Goal: Information Seeking & Learning: Find specific fact

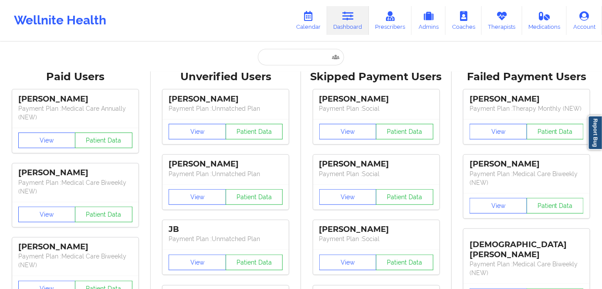
click at [299, 61] on input "text" at bounding box center [301, 57] width 86 height 17
type input "[EMAIL_ADDRESS][DOMAIN_NAME]"
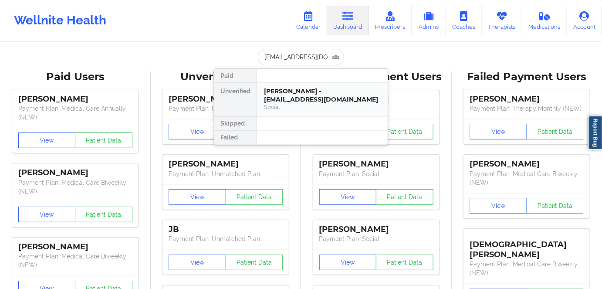
click at [282, 103] on div "[PERSON_NAME] - [EMAIL_ADDRESS][DOMAIN_NAME] Social" at bounding box center [322, 99] width 117 height 24
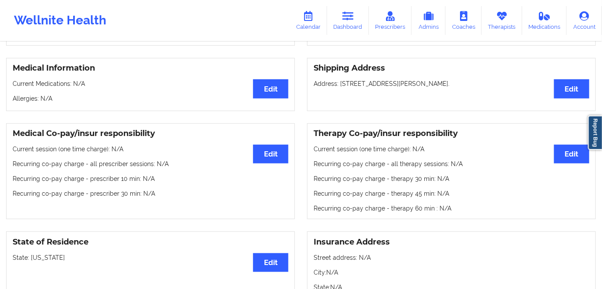
scroll to position [39, 0]
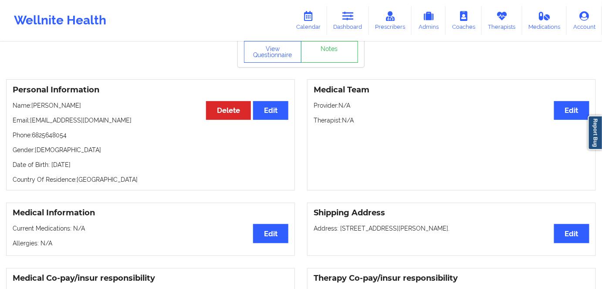
click at [112, 164] on p "Date of Birth: [DEMOGRAPHIC_DATA]" at bounding box center [151, 164] width 276 height 9
copy p "1995"
click at [277, 52] on button "View Questionnaire" at bounding box center [272, 52] width 57 height 22
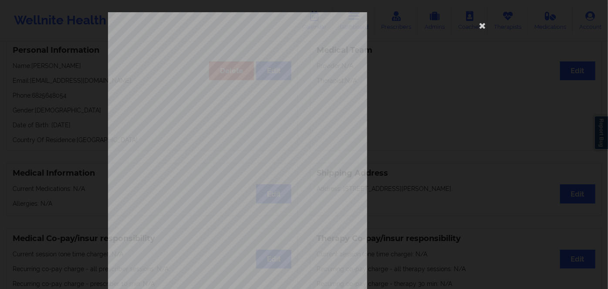
scroll to position [126, 0]
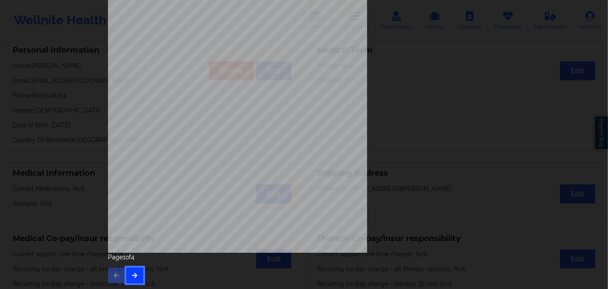
click at [135, 268] on button "button" at bounding box center [134, 275] width 17 height 16
click at [131, 271] on button "button" at bounding box center [134, 275] width 17 height 16
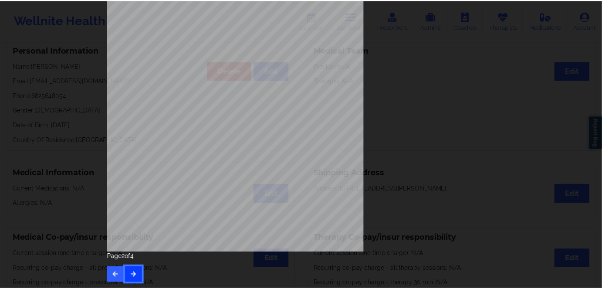
scroll to position [0, 0]
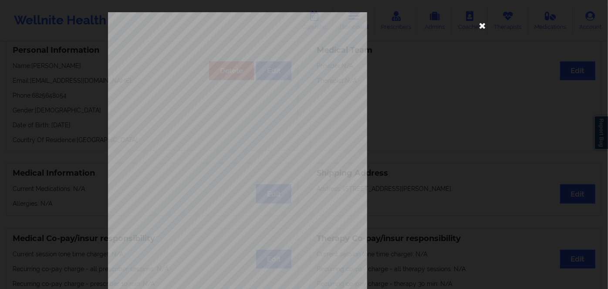
click at [478, 20] on icon at bounding box center [483, 25] width 14 height 14
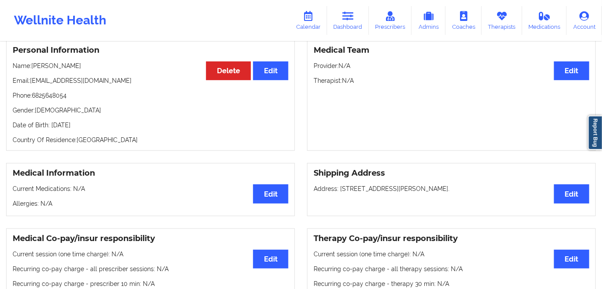
drag, startPoint x: 115, startPoint y: 127, endPoint x: 50, endPoint y: 125, distance: 65.4
click at [50, 125] on p "Date of Birth: [DEMOGRAPHIC_DATA]" at bounding box center [151, 125] width 276 height 9
copy p "[DATE]"
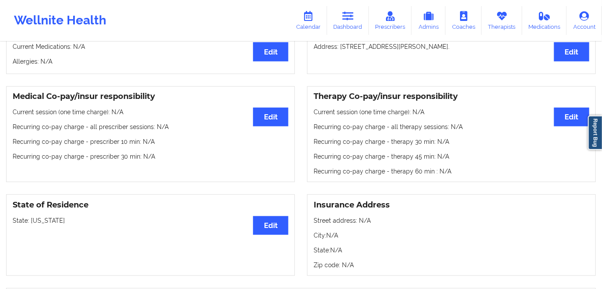
scroll to position [317, 0]
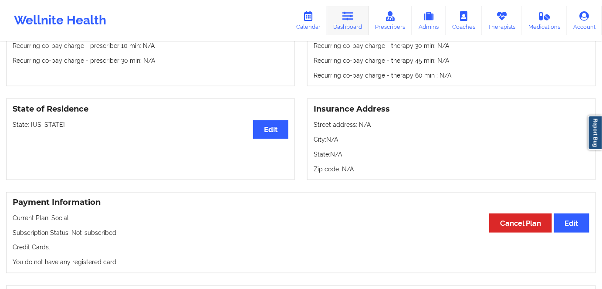
click at [352, 27] on link "Dashboard" at bounding box center [348, 20] width 42 height 29
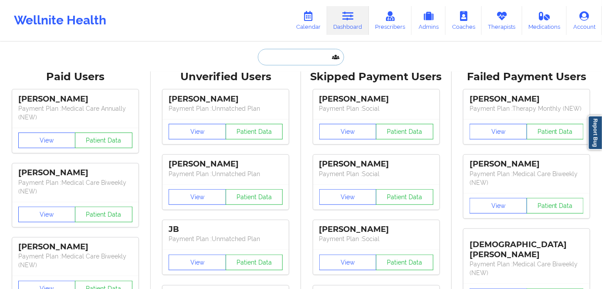
drag, startPoint x: 290, startPoint y: 51, endPoint x: 291, endPoint y: 56, distance: 4.5
click at [290, 54] on input "text" at bounding box center [301, 57] width 86 height 17
paste input "[EMAIL_ADDRESS][DOMAIN_NAME]"
type input "[EMAIL_ADDRESS][DOMAIN_NAME]"
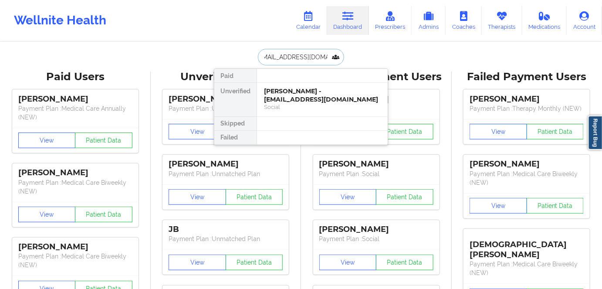
click at [298, 95] on div "[PERSON_NAME] - [EMAIL_ADDRESS][DOMAIN_NAME]" at bounding box center [322, 95] width 117 height 16
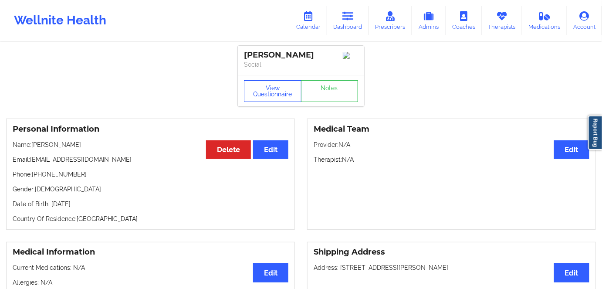
click at [271, 85] on button "View Questionnaire" at bounding box center [272, 91] width 57 height 22
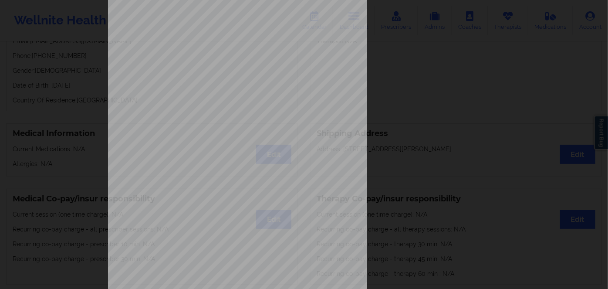
scroll to position [126, 0]
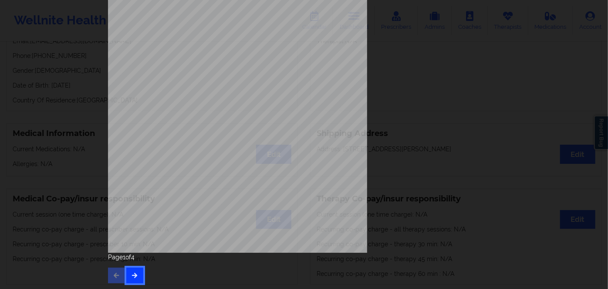
click at [133, 275] on icon "button" at bounding box center [134, 274] width 7 height 5
click at [134, 275] on icon "button" at bounding box center [134, 274] width 7 height 5
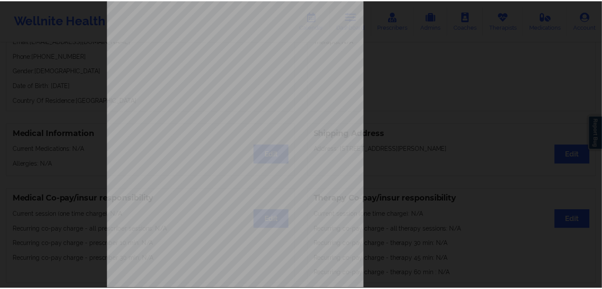
scroll to position [0, 0]
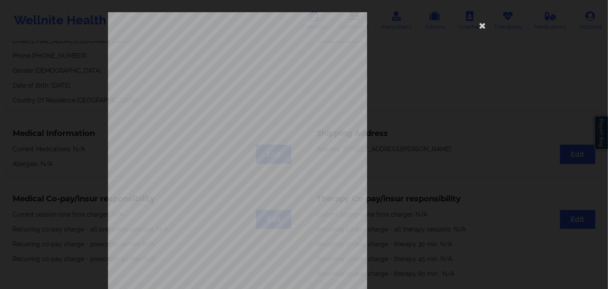
click at [213, 68] on span "D3Y743W19218" at bounding box center [213, 67] width 29 height 4
copy span "D3Y743W19218"
click at [481, 23] on icon at bounding box center [483, 25] width 14 height 14
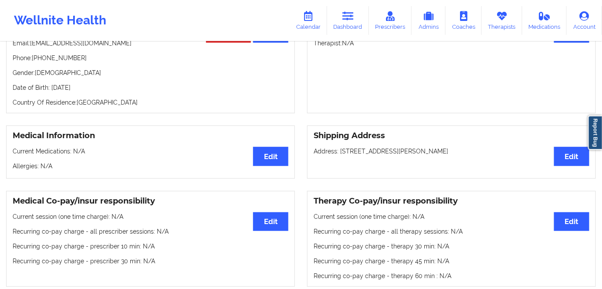
scroll to position [39, 0]
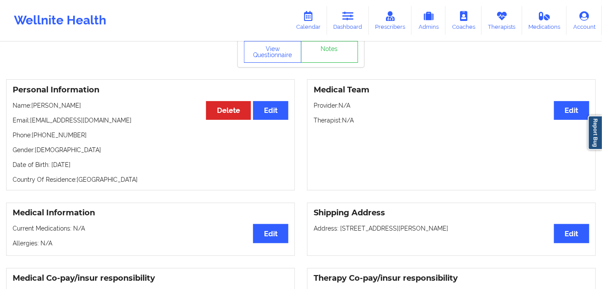
click at [88, 169] on p "Date of Birth: [DEMOGRAPHIC_DATA]" at bounding box center [151, 164] width 276 height 9
copy p "2000"
drag, startPoint x: 118, startPoint y: 125, endPoint x: 53, endPoint y: 123, distance: 65.8
click at [53, 123] on p "Email: [EMAIL_ADDRESS][DOMAIN_NAME]" at bounding box center [151, 120] width 276 height 9
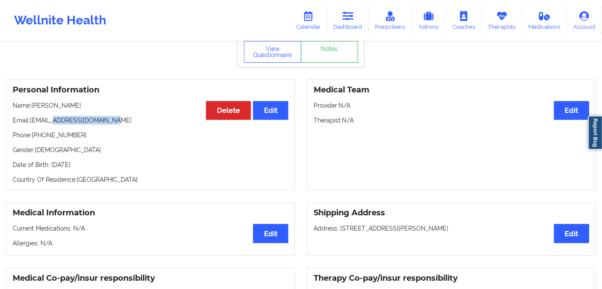
click at [96, 112] on div "Personal Information Edit Delete Name: [PERSON_NAME]: [EMAIL_ADDRESS][DOMAIN_NA…" at bounding box center [150, 134] width 289 height 111
drag, startPoint x: 98, startPoint y: 112, endPoint x: 87, endPoint y: 112, distance: 10.5
click at [87, 112] on div "Personal Information Edit Delete Name: [PERSON_NAME]: [EMAIL_ADDRESS][DOMAIN_NA…" at bounding box center [150, 134] width 289 height 111
click at [87, 105] on p "Name: [PERSON_NAME]" at bounding box center [151, 105] width 276 height 9
drag, startPoint x: 85, startPoint y: 103, endPoint x: 31, endPoint y: 101, distance: 54.5
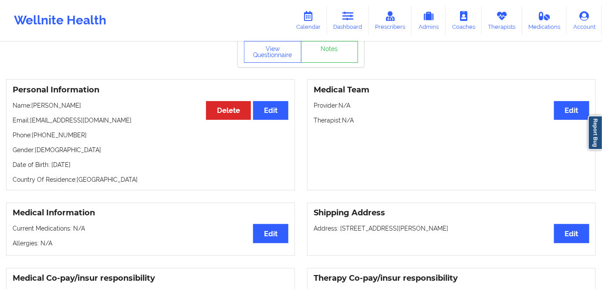
click at [31, 101] on div "Personal Information Edit Delete Name: [PERSON_NAME]: [EMAIL_ADDRESS][DOMAIN_NA…" at bounding box center [150, 134] width 289 height 111
drag, startPoint x: 88, startPoint y: 135, endPoint x: 108, endPoint y: 123, distance: 24.4
click at [89, 135] on p "Phone: [PHONE_NUMBER]" at bounding box center [151, 135] width 276 height 9
drag, startPoint x: 117, startPoint y: 115, endPoint x: 220, endPoint y: 3, distance: 152.0
click at [116, 115] on div "Personal Information Edit Delete Name: [PERSON_NAME]: [EMAIL_ADDRESS][DOMAIN_NA…" at bounding box center [150, 134] width 289 height 111
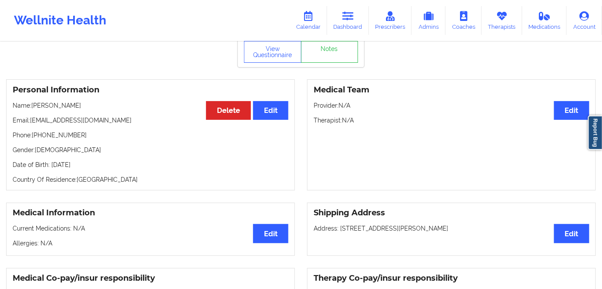
drag, startPoint x: 67, startPoint y: 106, endPoint x: 34, endPoint y: 105, distance: 33.5
click at [34, 105] on div "Personal Information Edit Delete Name: [PERSON_NAME]: [EMAIL_ADDRESS][DOMAIN_NA…" at bounding box center [150, 134] width 289 height 111
copy p "[PERSON_NAME]"
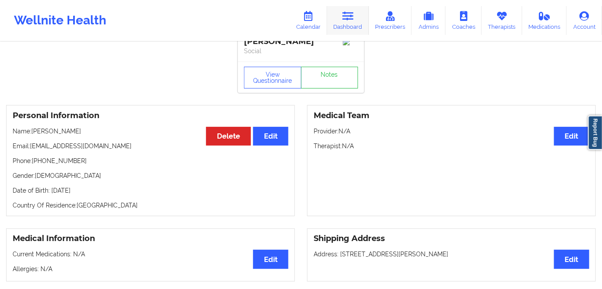
scroll to position [0, 0]
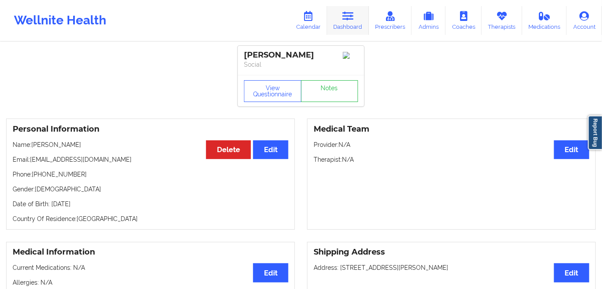
click at [342, 27] on link "Dashboard" at bounding box center [348, 20] width 42 height 29
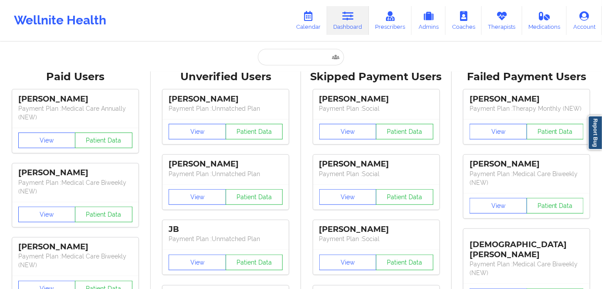
drag, startPoint x: 274, startPoint y: 69, endPoint x: 285, endPoint y: 64, distance: 11.5
click at [286, 62] on input "text" at bounding box center [301, 57] width 86 height 17
paste input "[EMAIL_ADDRESS][DOMAIN_NAME]"
type input "[EMAIL_ADDRESS][DOMAIN_NAME]"
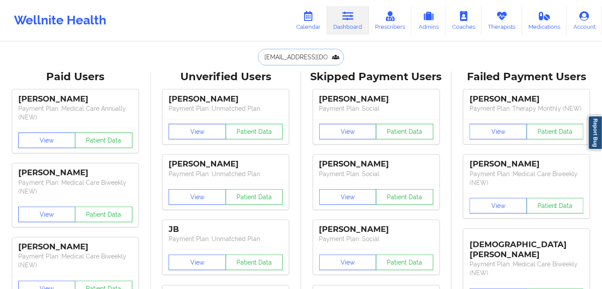
scroll to position [0, 11]
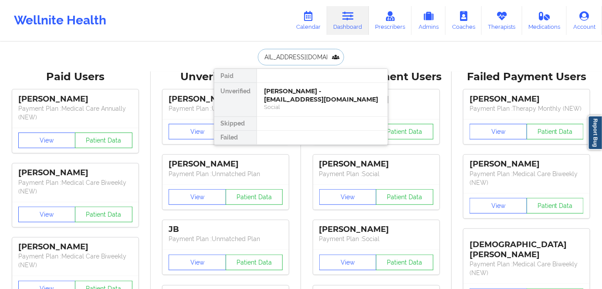
drag, startPoint x: 305, startPoint y: 97, endPoint x: 330, endPoint y: 30, distance: 71.5
click at [305, 97] on div "[PERSON_NAME] - [EMAIL_ADDRESS][DOMAIN_NAME]" at bounding box center [322, 95] width 117 height 16
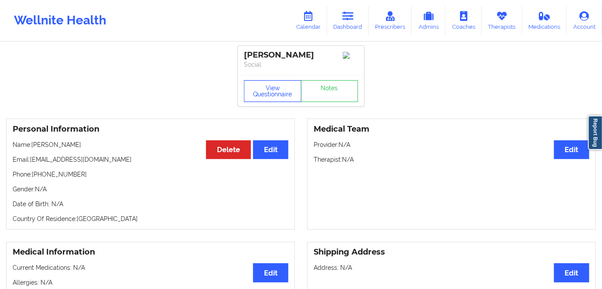
drag, startPoint x: 282, startPoint y: 84, endPoint x: 280, endPoint y: 95, distance: 10.8
click at [282, 84] on button "View Questionnaire" at bounding box center [272, 91] width 57 height 22
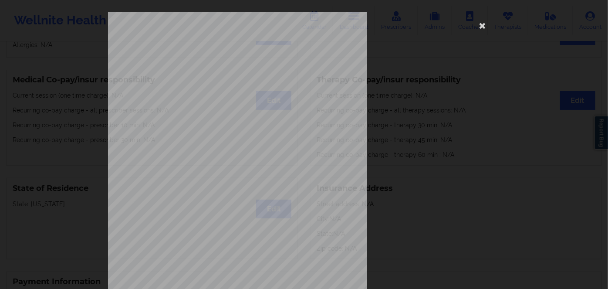
scroll to position [126, 0]
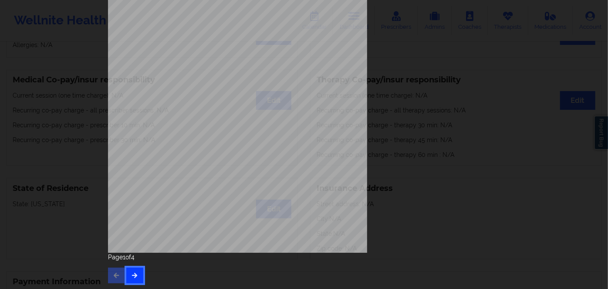
click at [133, 275] on icon "button" at bounding box center [134, 274] width 7 height 5
click at [131, 273] on icon "button" at bounding box center [134, 274] width 7 height 5
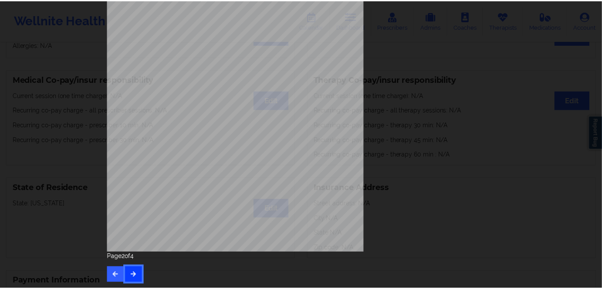
scroll to position [0, 0]
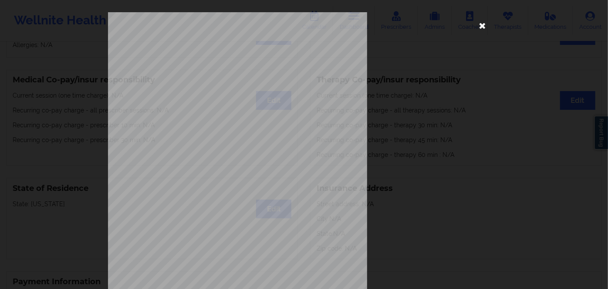
click at [481, 25] on icon at bounding box center [483, 25] width 14 height 14
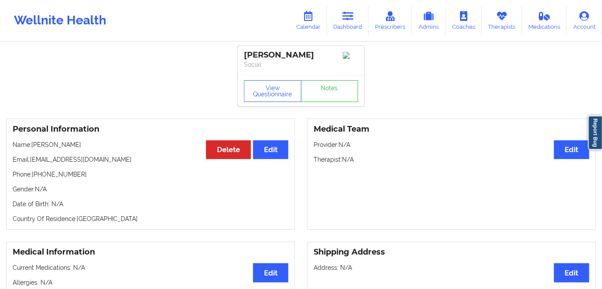
click at [270, 99] on button "View Questionnaire" at bounding box center [272, 91] width 57 height 22
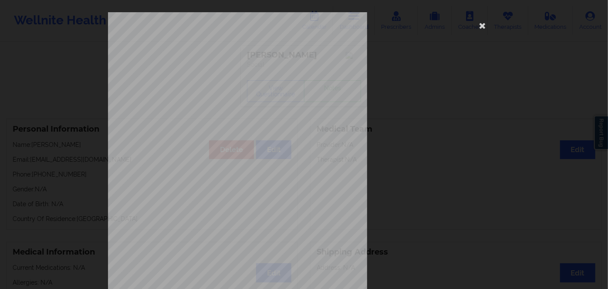
click at [212, 66] on span "OMK044710MDT" at bounding box center [214, 67] width 30 height 4
copy span "OMK044710MDT"
click at [484, 21] on icon at bounding box center [483, 25] width 14 height 14
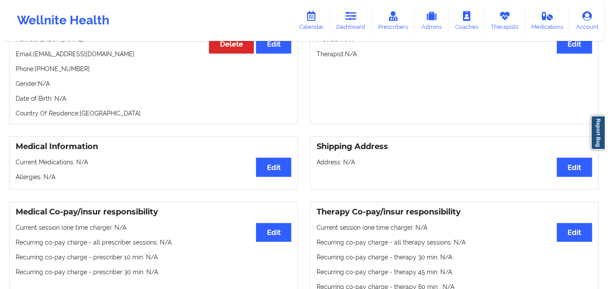
scroll to position [39, 0]
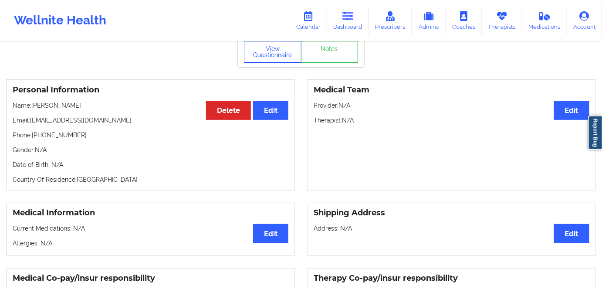
click at [280, 51] on button "View Questionnaire" at bounding box center [272, 52] width 57 height 22
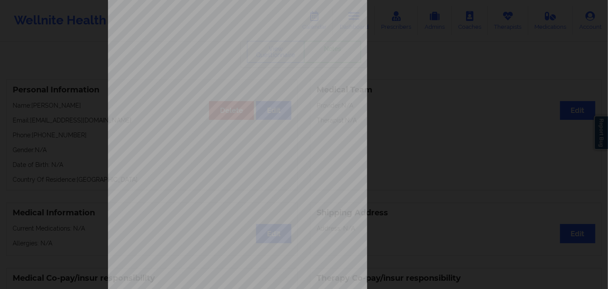
scroll to position [126, 0]
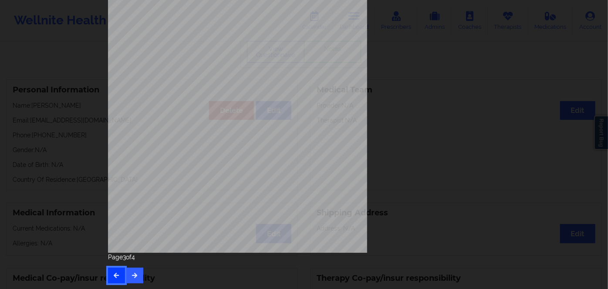
click at [119, 279] on button "button" at bounding box center [116, 275] width 17 height 16
click at [113, 277] on icon "button" at bounding box center [116, 274] width 7 height 5
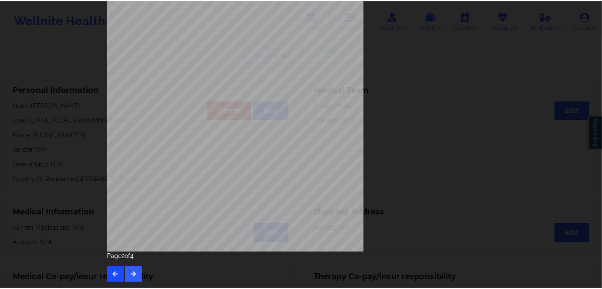
scroll to position [0, 0]
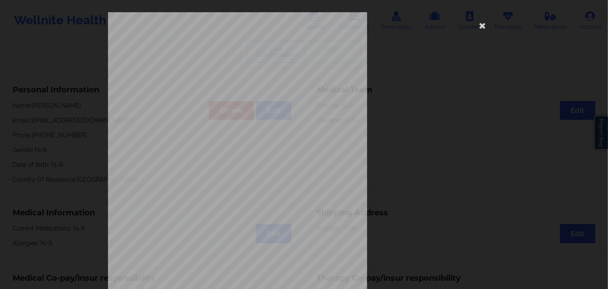
click at [196, 103] on div "[STREET_ADDRESS] What state do you live in ? [US_STATE] Full Name [PERSON_NAME]…" at bounding box center [304, 195] width 392 height 367
click at [210, 105] on span "[DATE]" at bounding box center [205, 103] width 12 height 4
click at [205, 101] on span "[DATE]" at bounding box center [205, 103] width 12 height 4
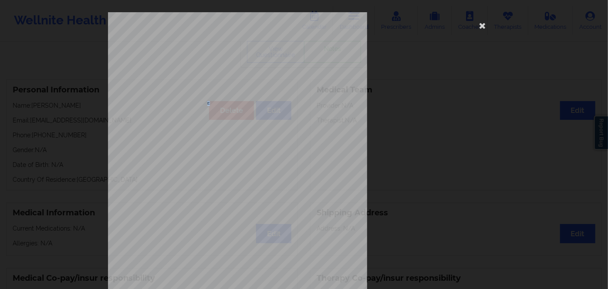
click at [205, 101] on span "[DATE]" at bounding box center [205, 103] width 12 height 4
click at [204, 102] on span "[DATE]" at bounding box center [205, 103] width 12 height 4
click at [483, 26] on icon at bounding box center [483, 25] width 14 height 14
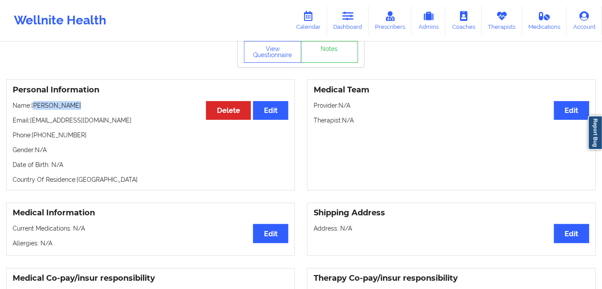
copy p "[PERSON_NAME]"
drag, startPoint x: 77, startPoint y: 106, endPoint x: 32, endPoint y: 104, distance: 44.9
click at [32, 104] on p "Name: [PERSON_NAME]" at bounding box center [151, 105] width 276 height 9
copy p "[PERSON_NAME]"
